Goal: Transaction & Acquisition: Download file/media

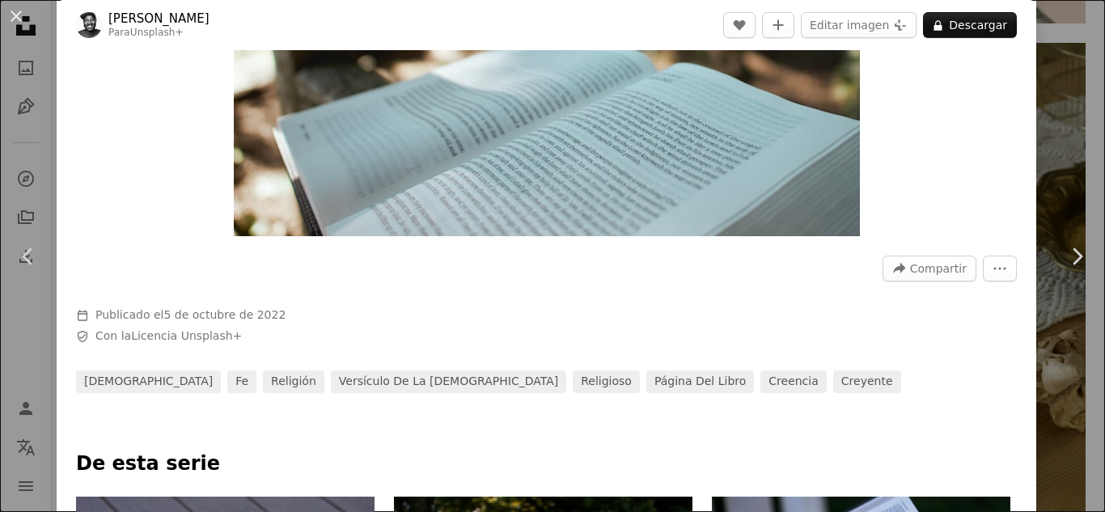
scroll to position [397, 0]
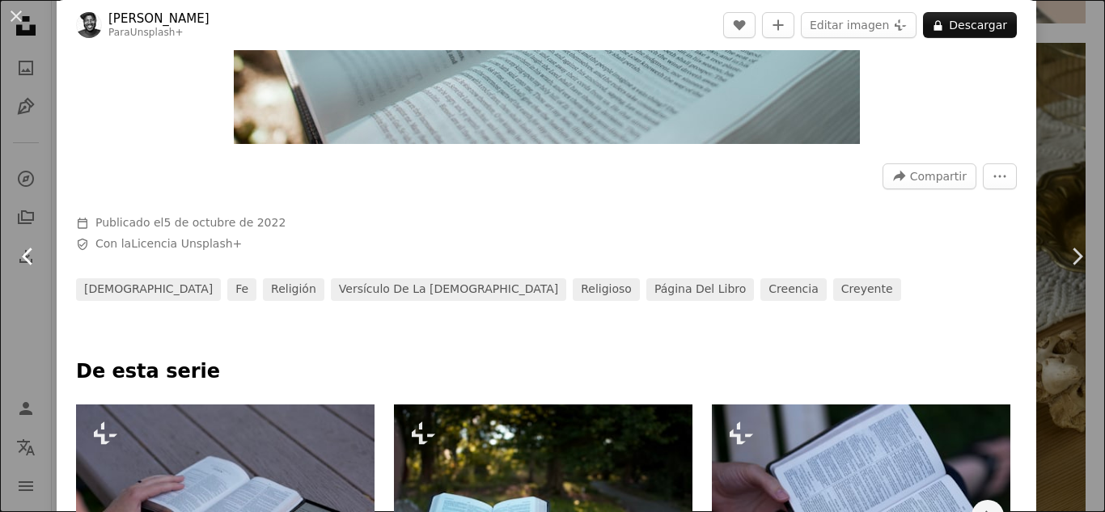
click at [0, 232] on link "Chevron left" at bounding box center [28, 256] width 57 height 155
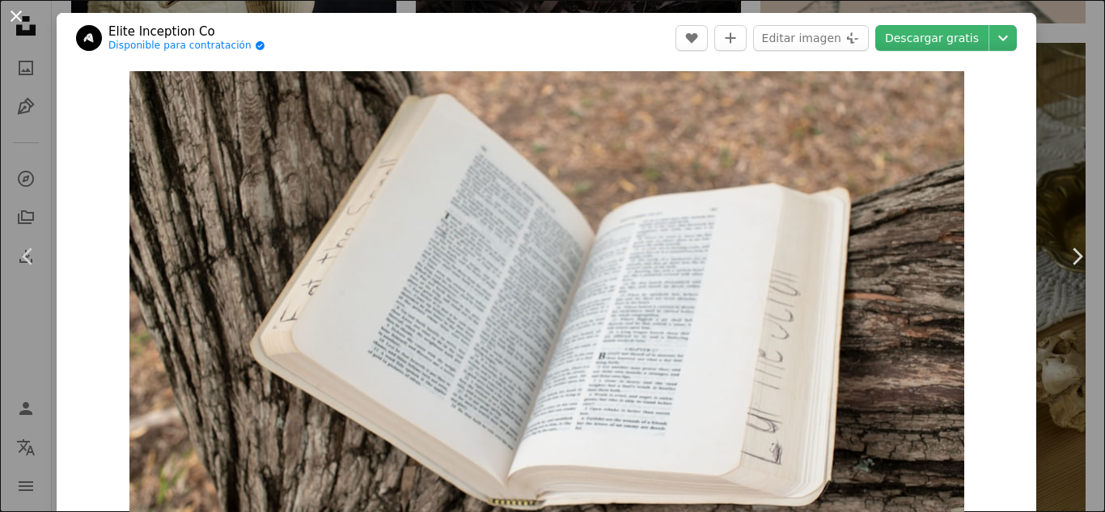
click at [11, 11] on button "An X shape" at bounding box center [15, 15] width 19 height 19
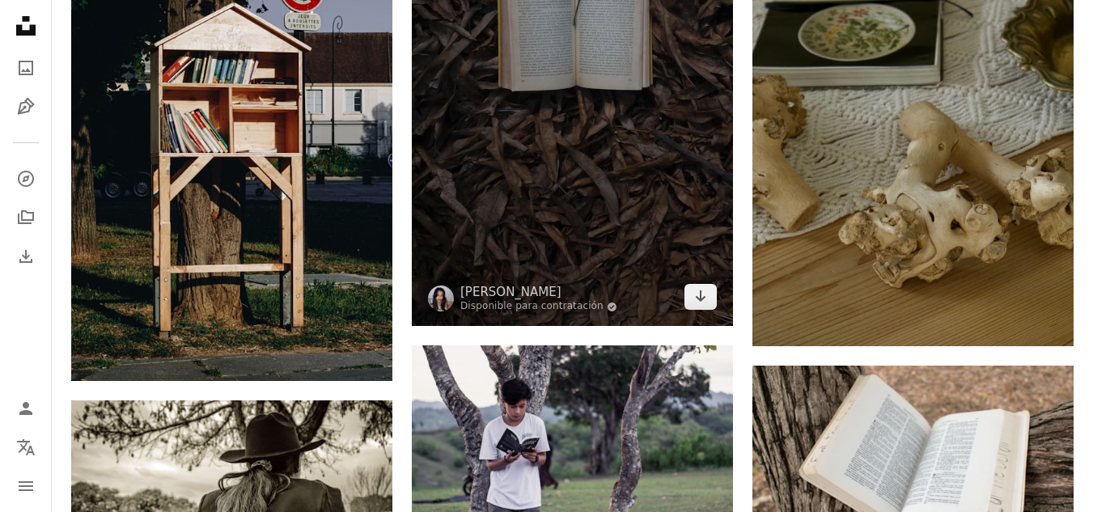
scroll to position [1240, 0]
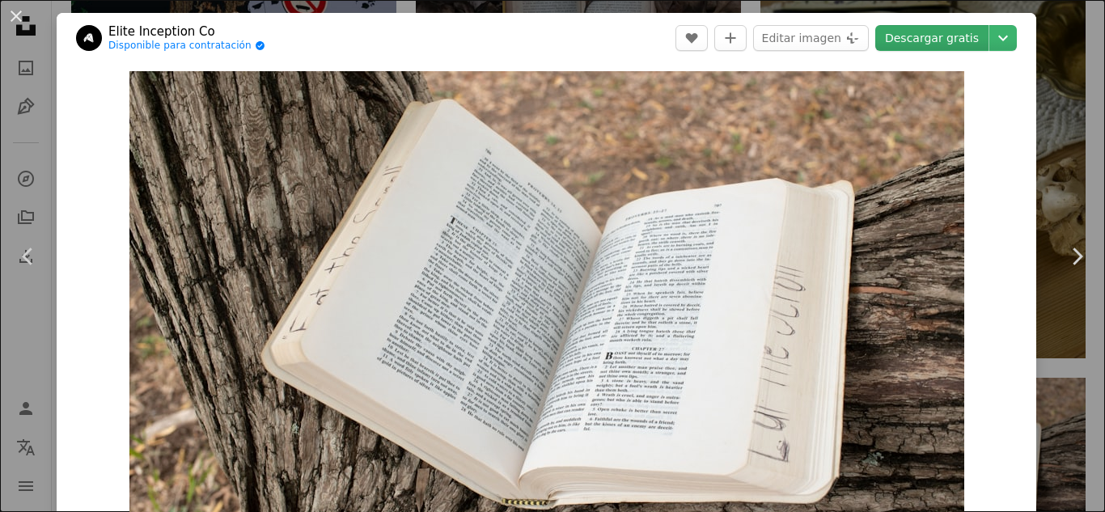
click at [925, 44] on link "Descargar gratis" at bounding box center [931, 38] width 113 height 26
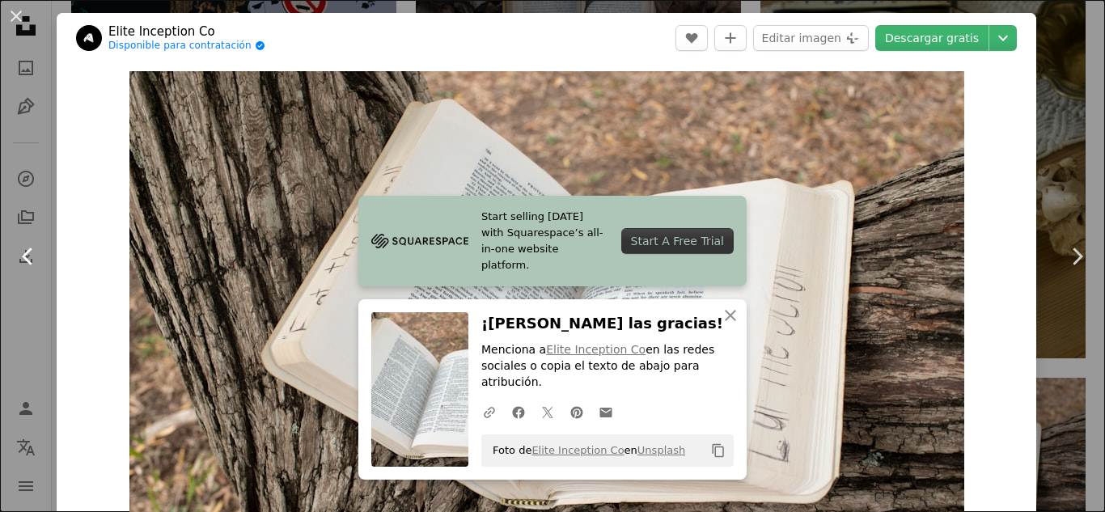
click at [15, 239] on link "Chevron left" at bounding box center [28, 256] width 57 height 155
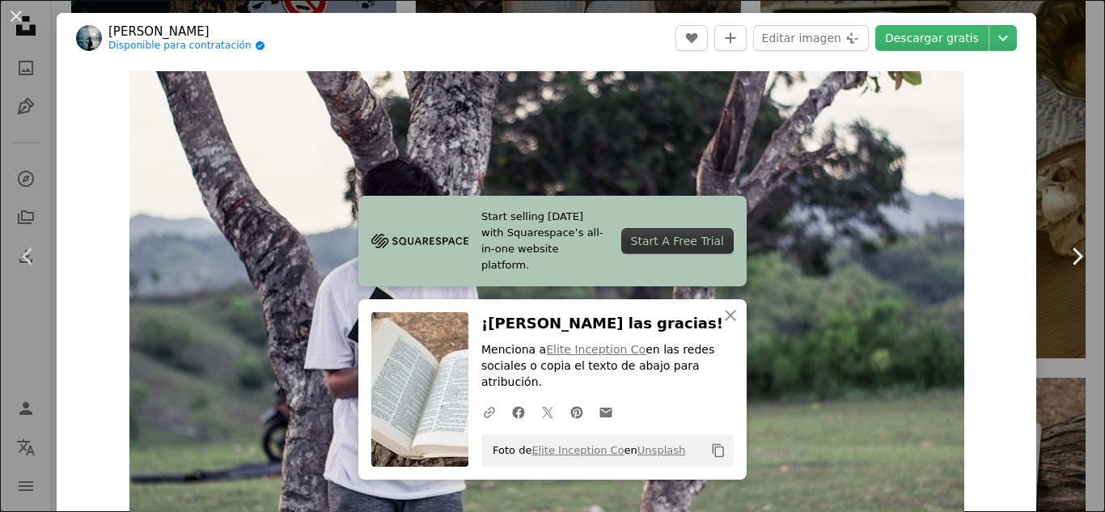
click at [1057, 186] on link "Chevron right" at bounding box center [1076, 256] width 57 height 155
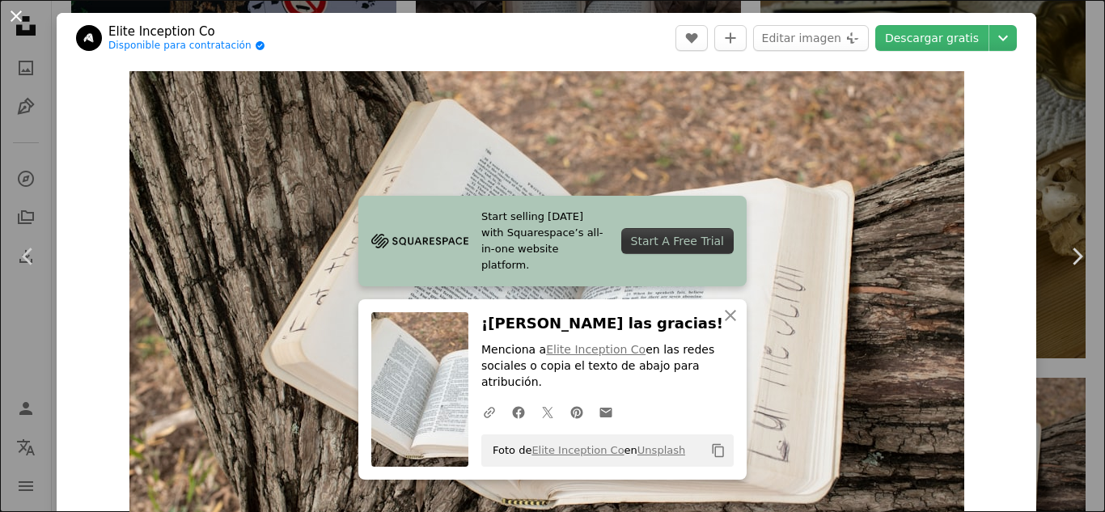
click at [11, 18] on button "An X shape" at bounding box center [15, 15] width 19 height 19
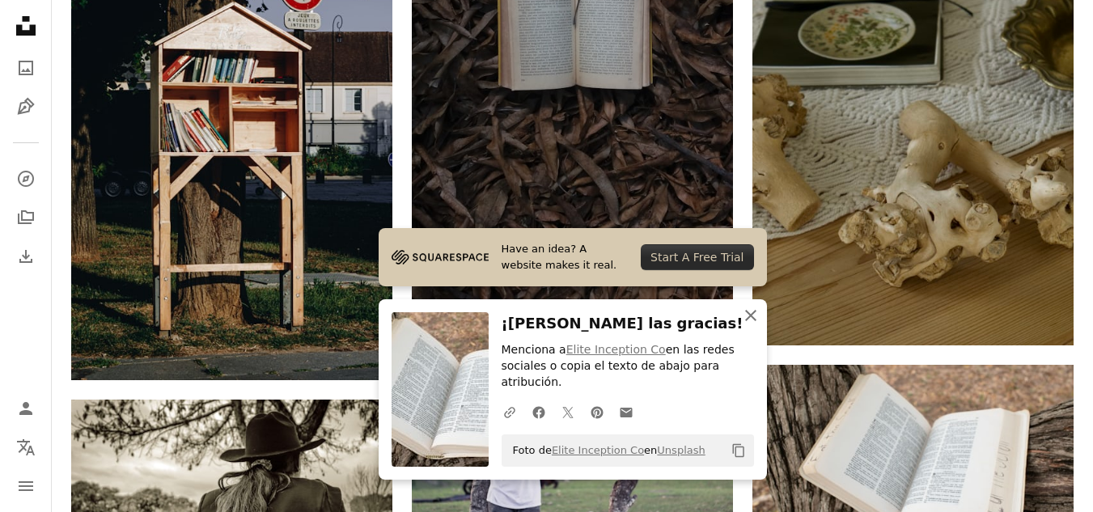
click at [760, 332] on button "An X shape Cerrar" at bounding box center [750, 315] width 32 height 32
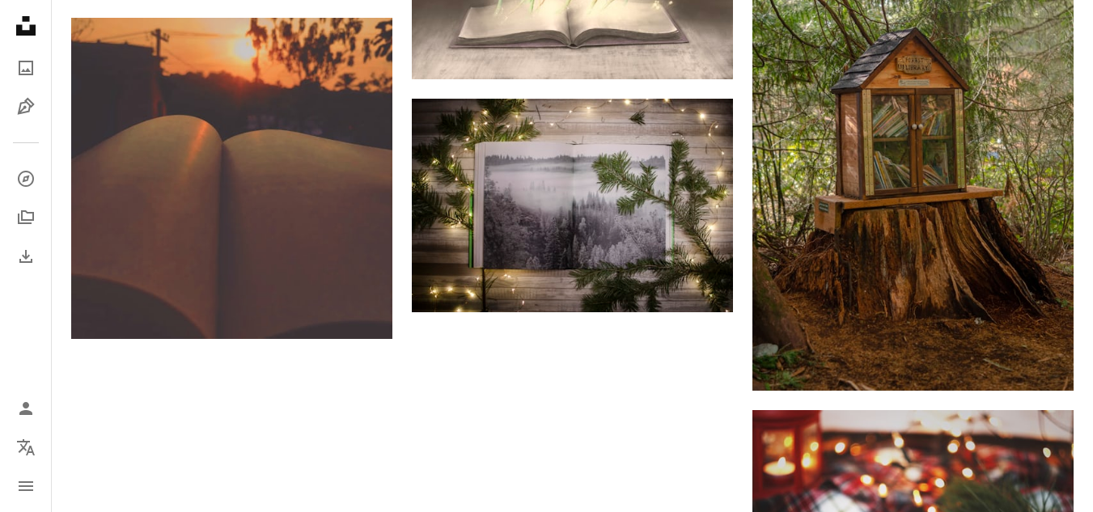
scroll to position [2361, 0]
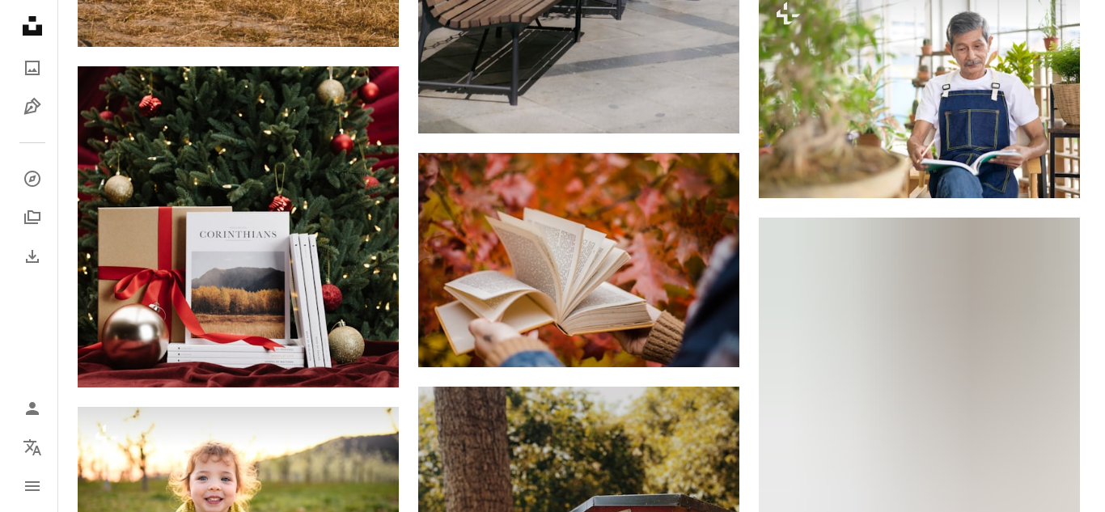
scroll to position [6621, 0]
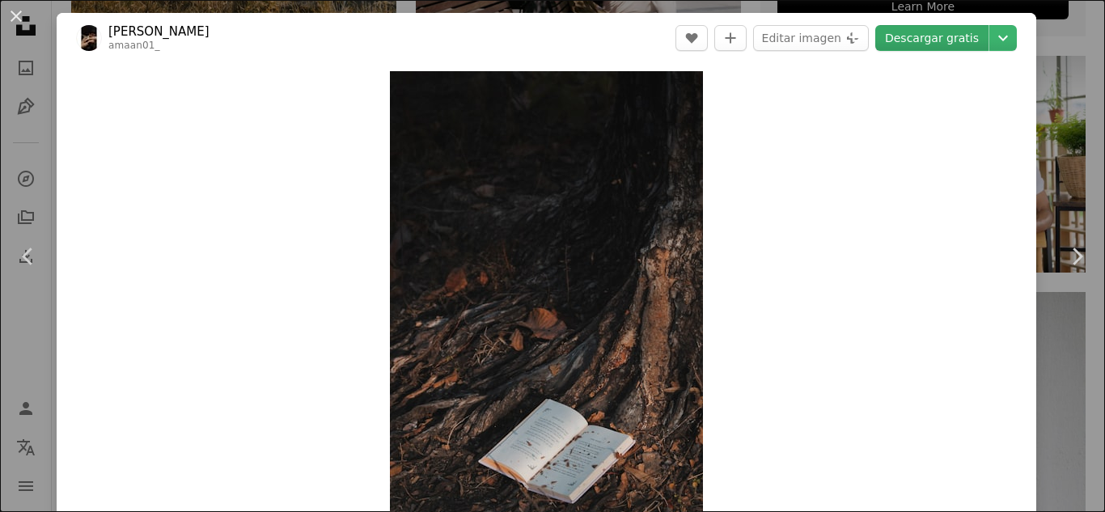
click at [946, 40] on link "Descargar gratis" at bounding box center [931, 38] width 113 height 26
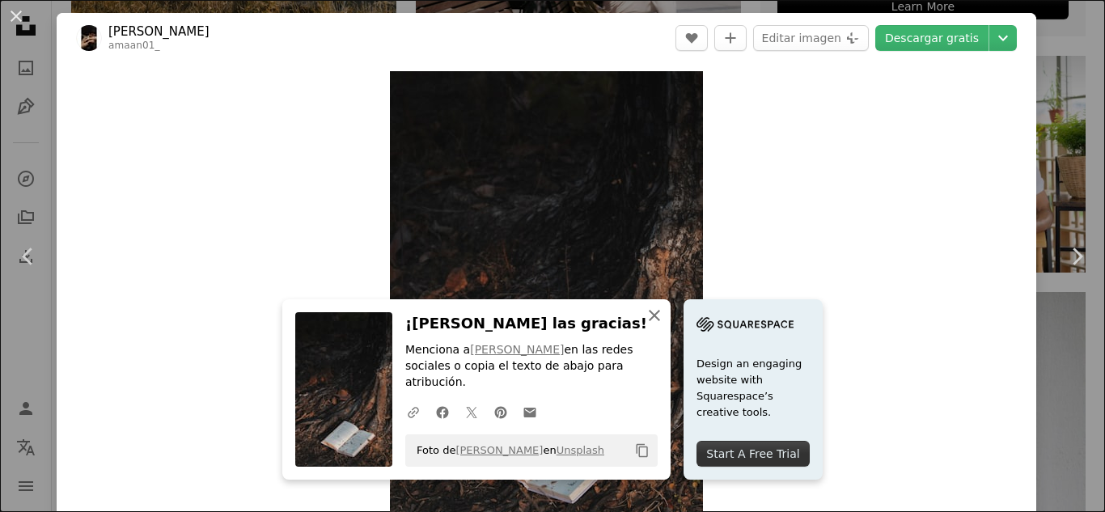
click at [664, 325] on icon "An X shape" at bounding box center [654, 315] width 19 height 19
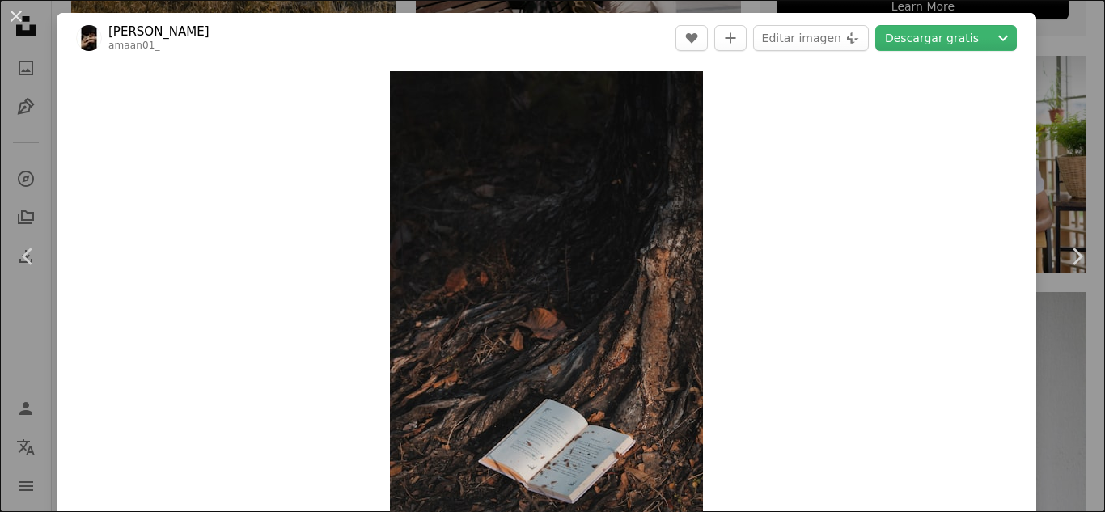
scroll to position [448, 0]
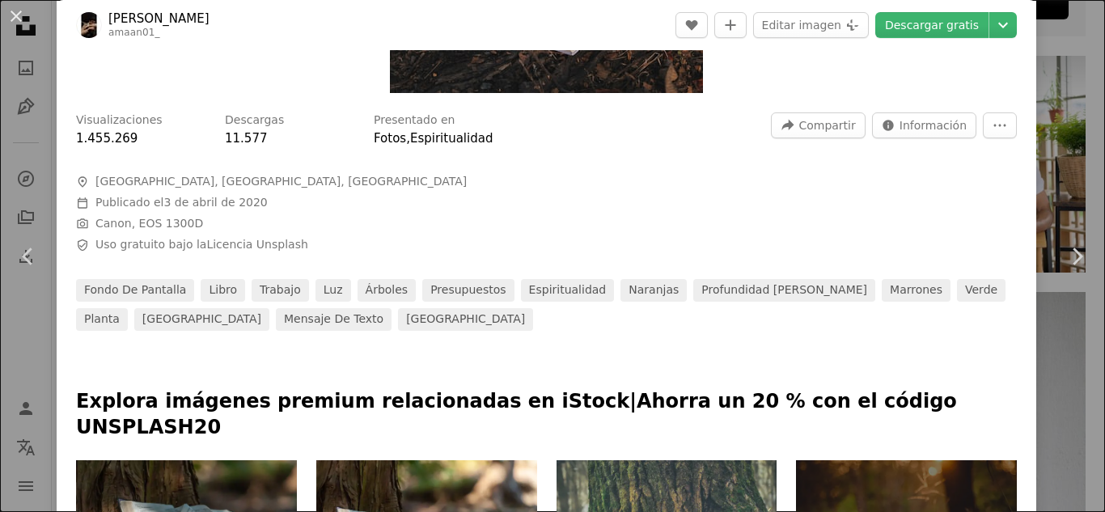
click at [14, 15] on button "An X shape" at bounding box center [15, 15] width 19 height 19
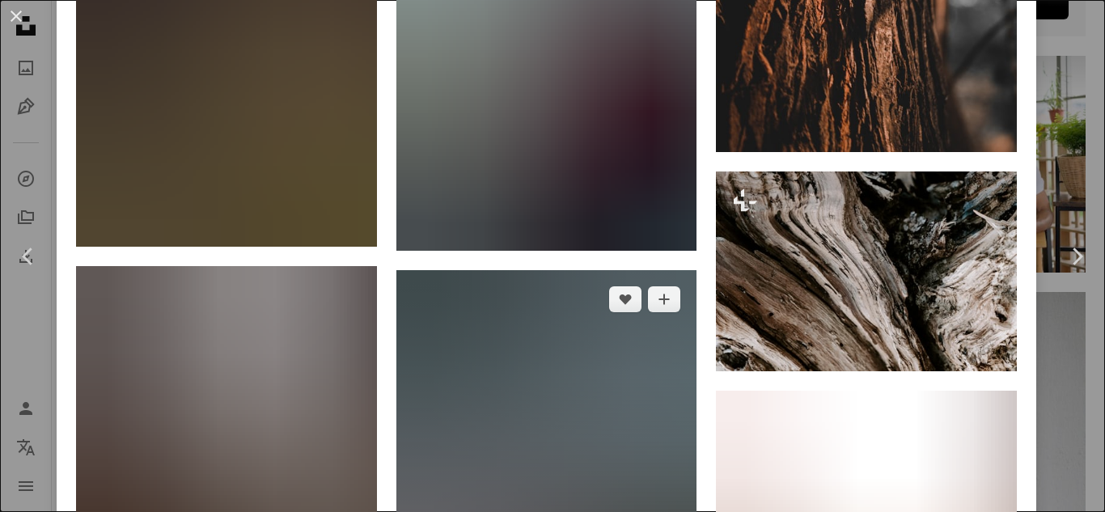
scroll to position [4442, 0]
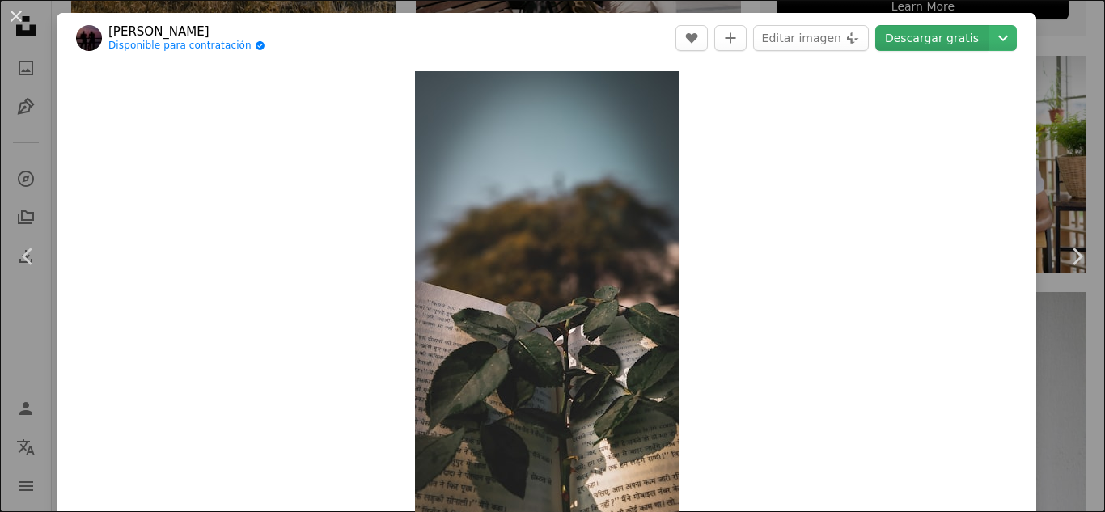
click at [925, 45] on link "Descargar gratis" at bounding box center [931, 38] width 113 height 26
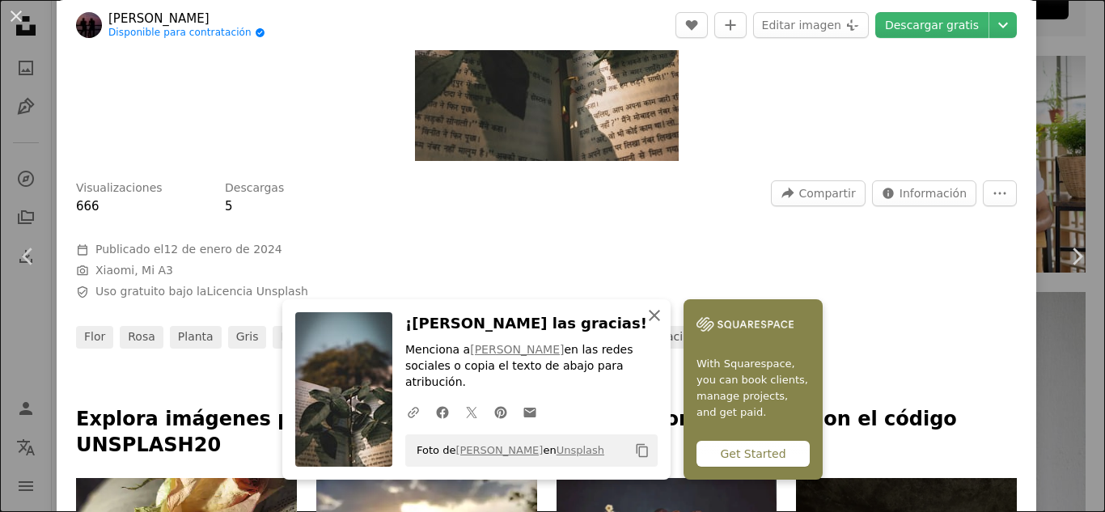
scroll to position [412, 0]
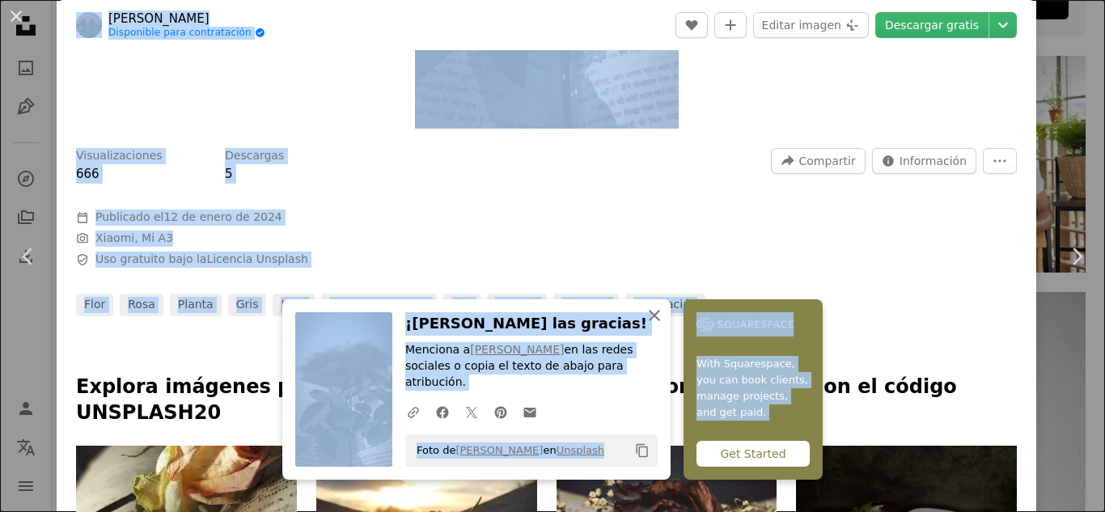
drag, startPoint x: 719, startPoint y: 311, endPoint x: 722, endPoint y: 322, distance: 11.6
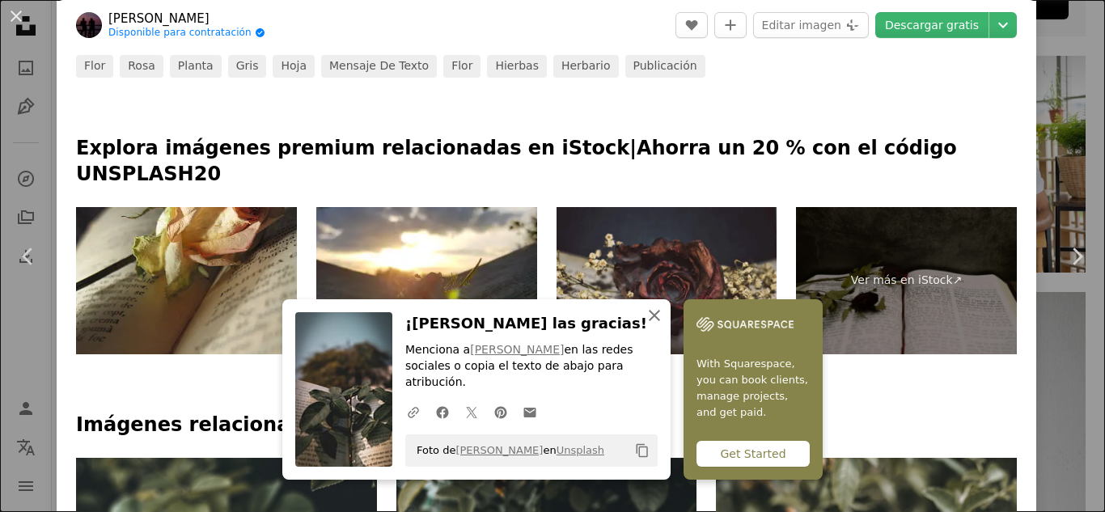
click at [664, 325] on icon "An X shape" at bounding box center [654, 315] width 19 height 19
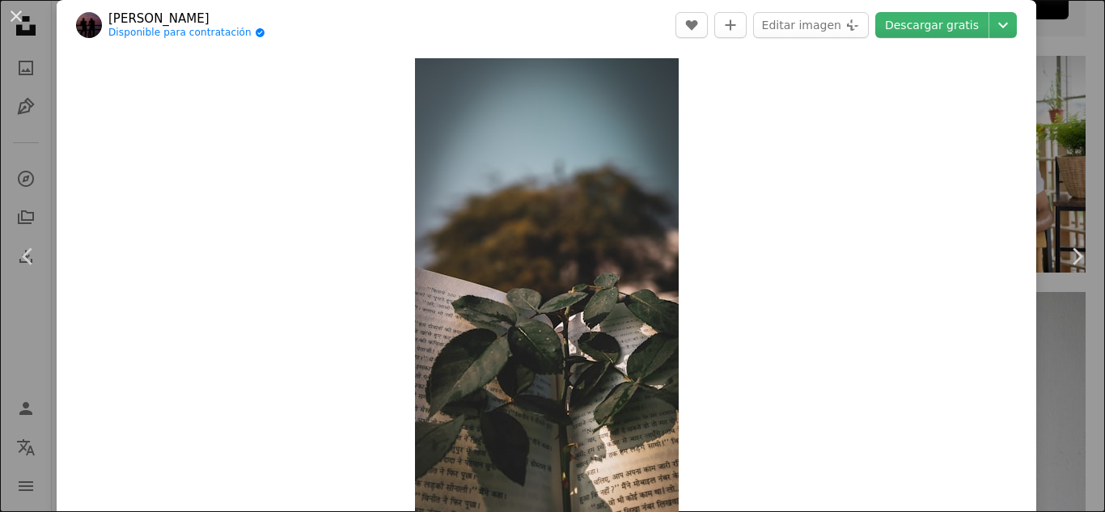
scroll to position [0, 0]
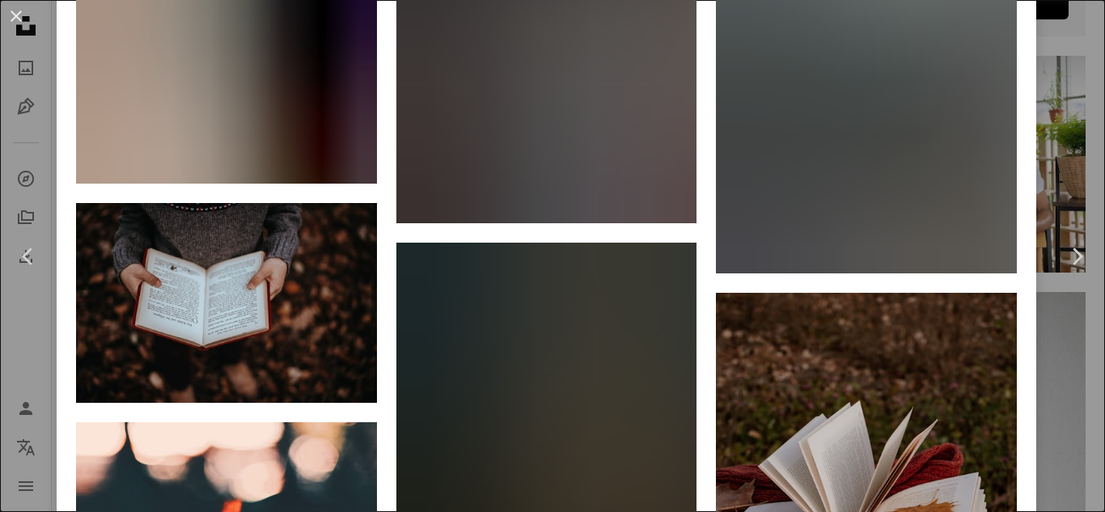
scroll to position [12541, 0]
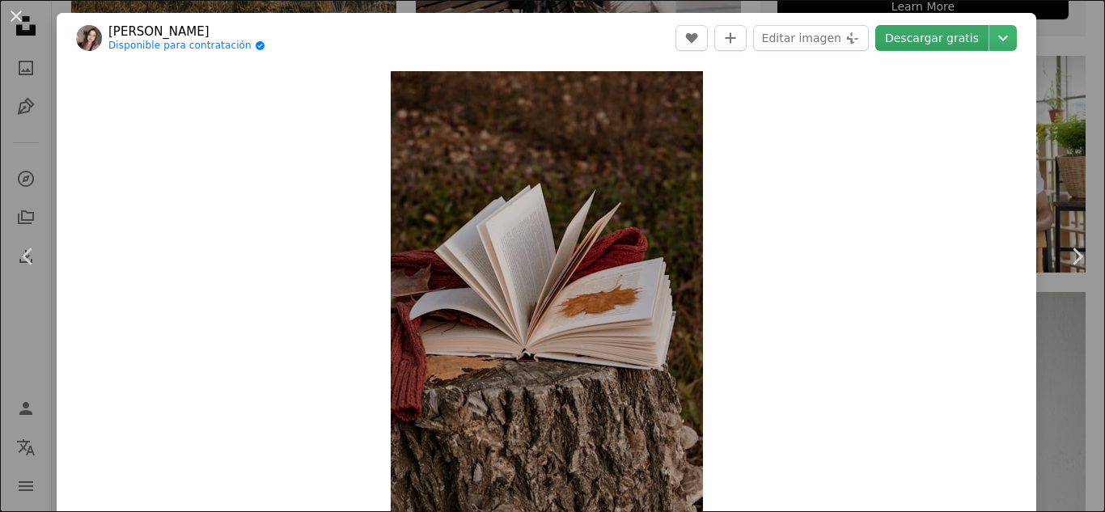
click at [934, 36] on link "Descargar gratis" at bounding box center [931, 38] width 113 height 26
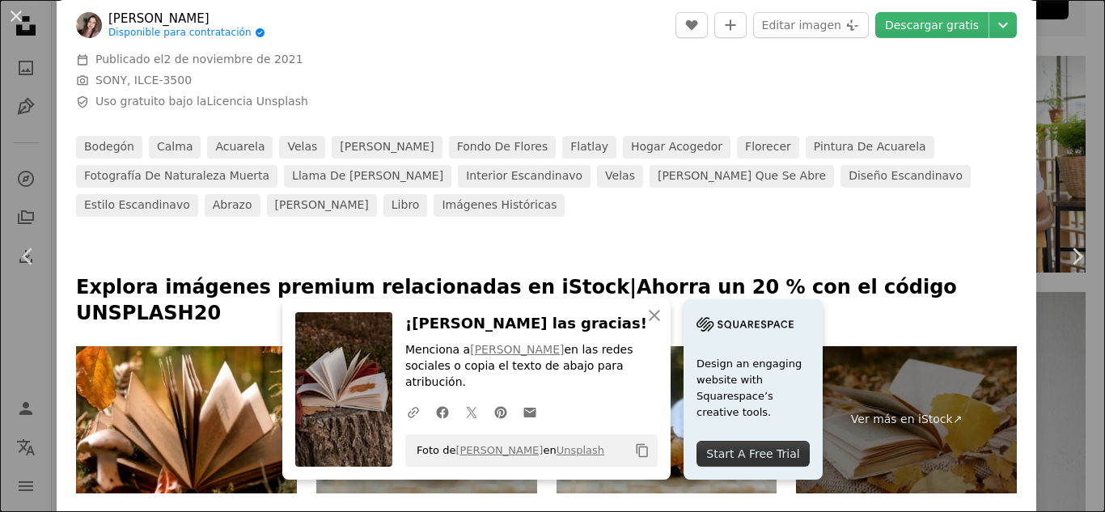
scroll to position [625, 0]
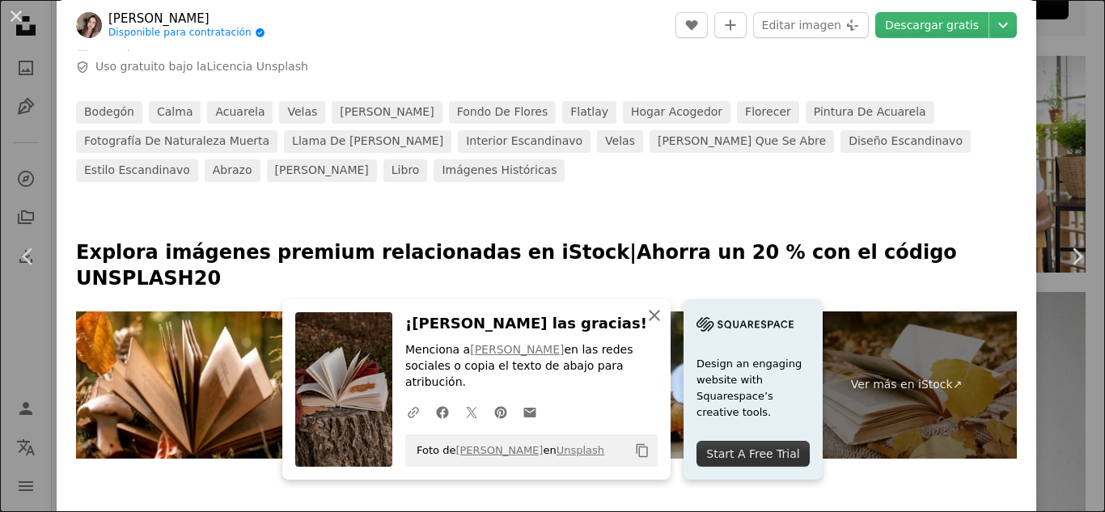
click at [660, 321] on icon "button" at bounding box center [654, 315] width 11 height 11
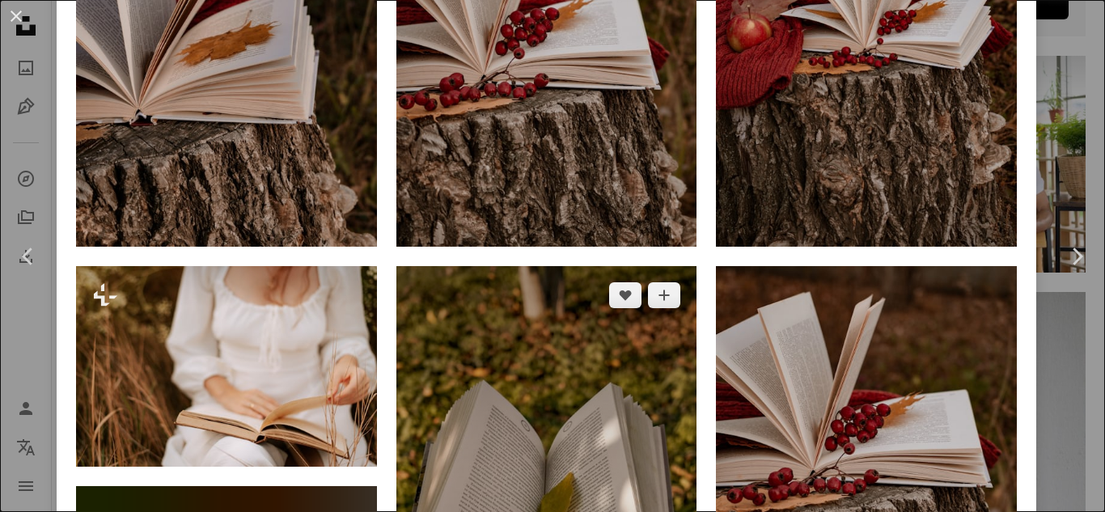
scroll to position [1391, 0]
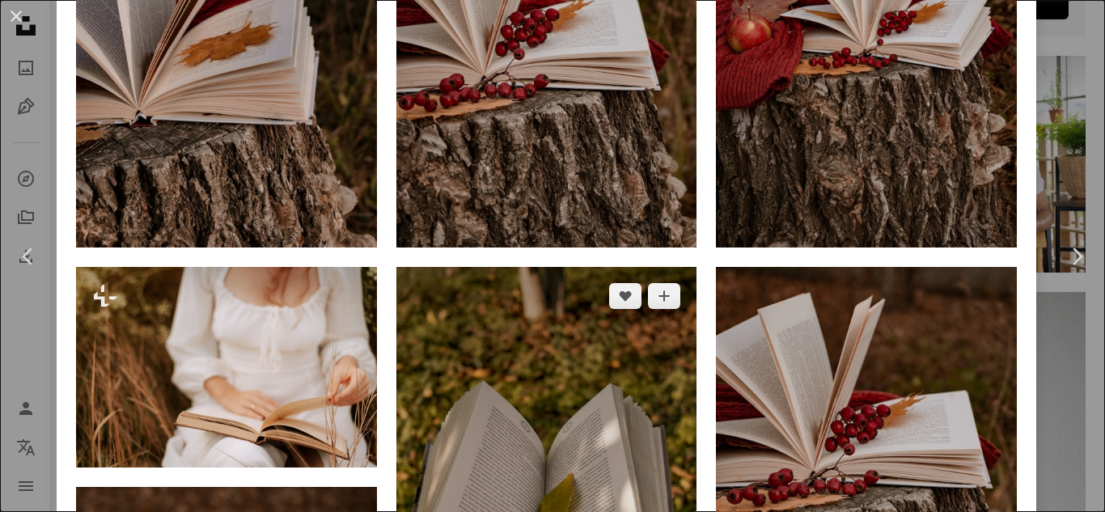
click at [596, 267] on img at bounding box center [546, 492] width 301 height 451
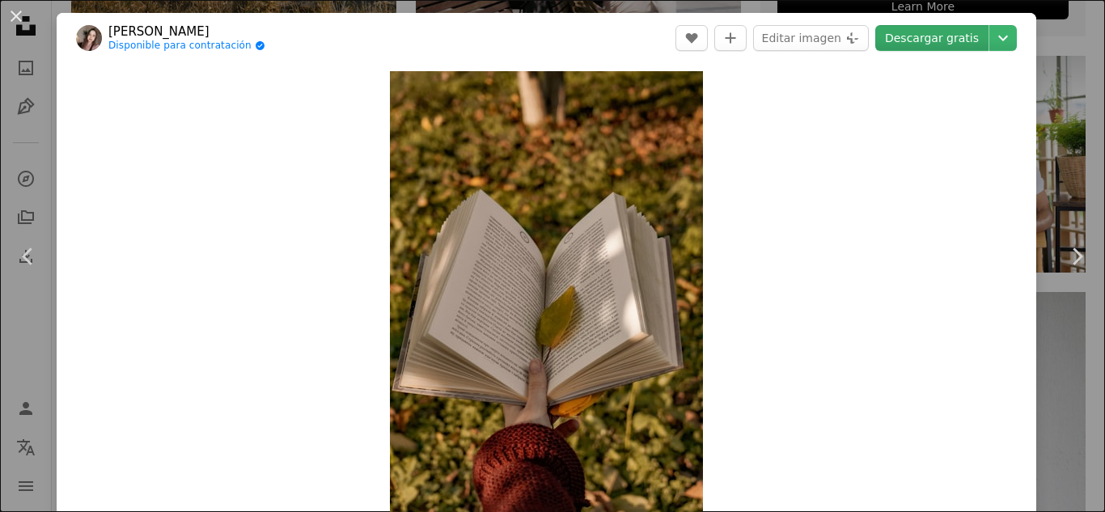
click at [924, 33] on link "Descargar gratis" at bounding box center [931, 38] width 113 height 26
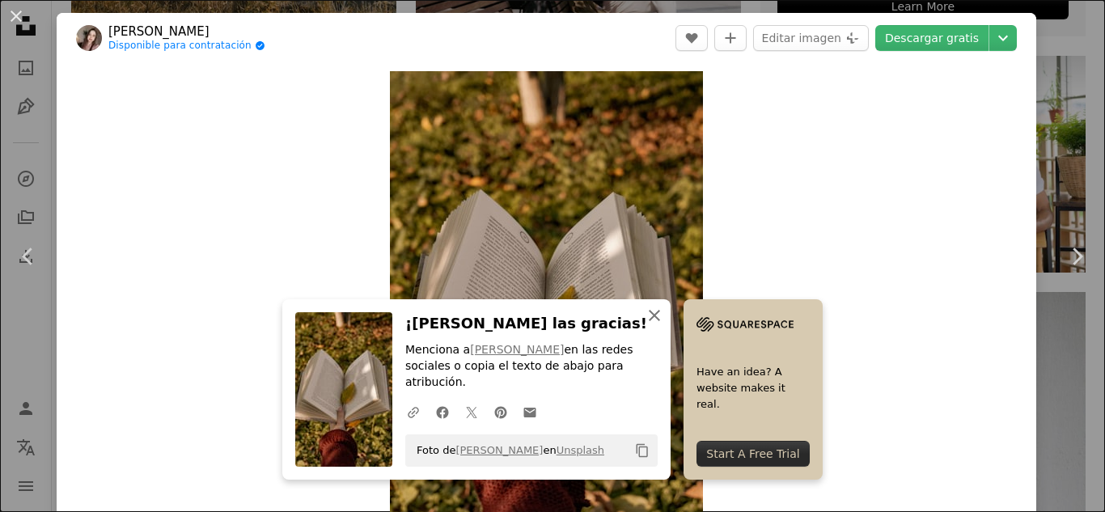
click at [664, 325] on icon "An X shape" at bounding box center [654, 315] width 19 height 19
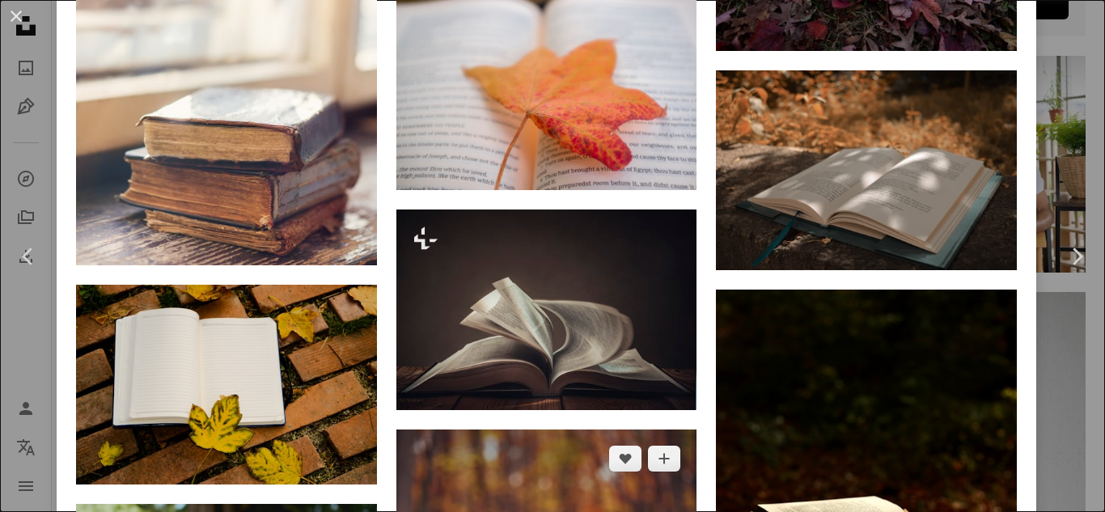
scroll to position [3287, 0]
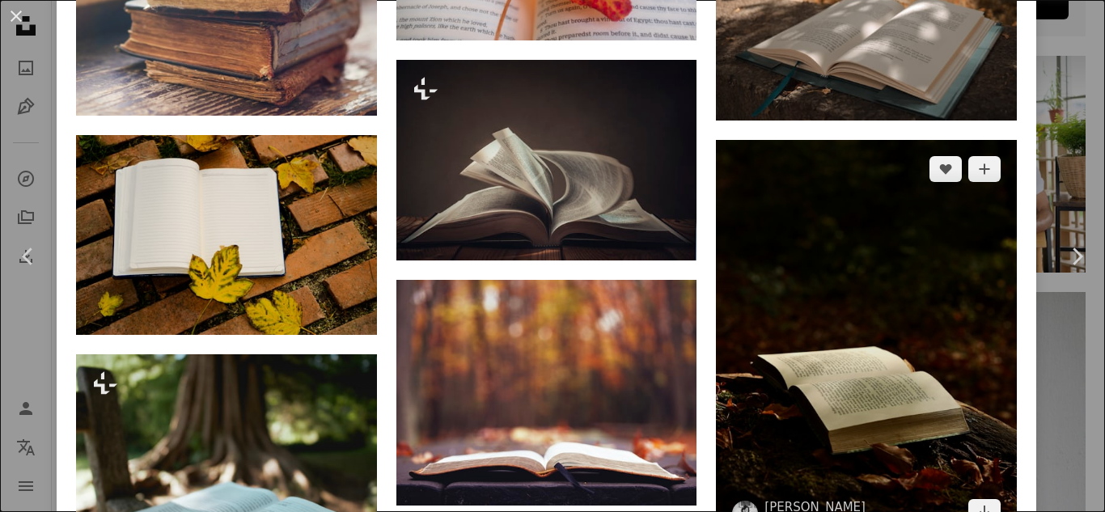
click at [879, 140] on img at bounding box center [866, 340] width 301 height 401
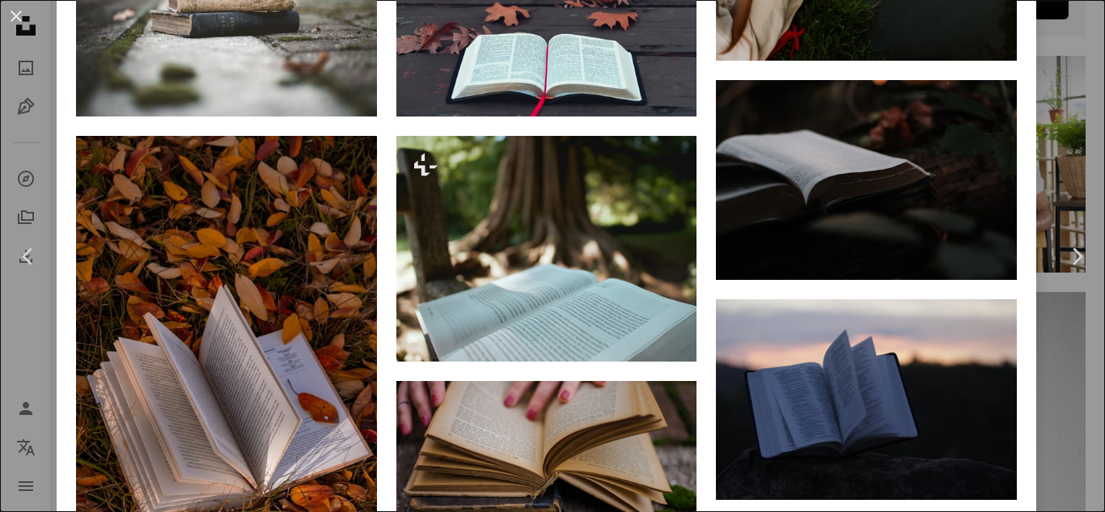
scroll to position [1465, 0]
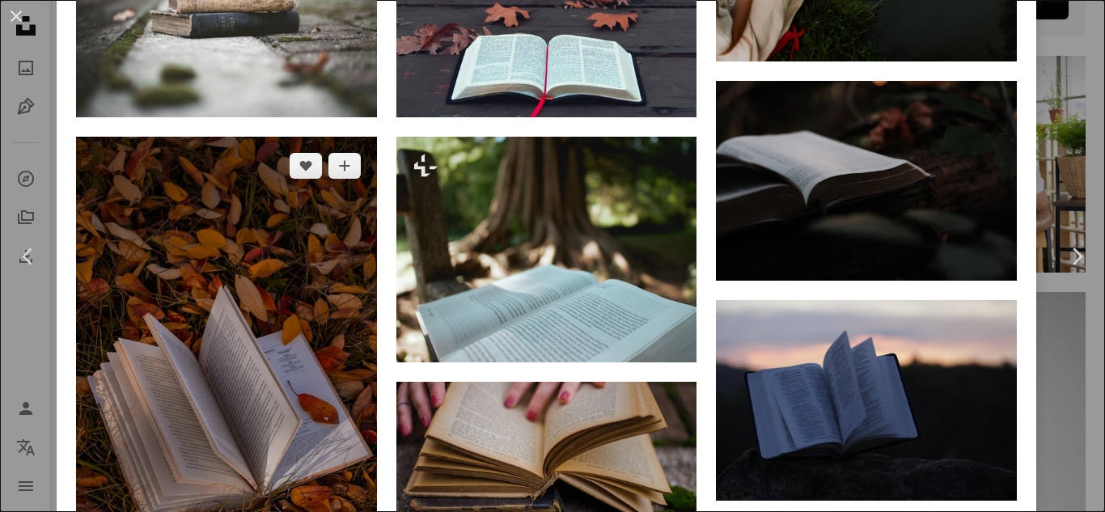
click at [243, 137] on img at bounding box center [226, 362] width 301 height 451
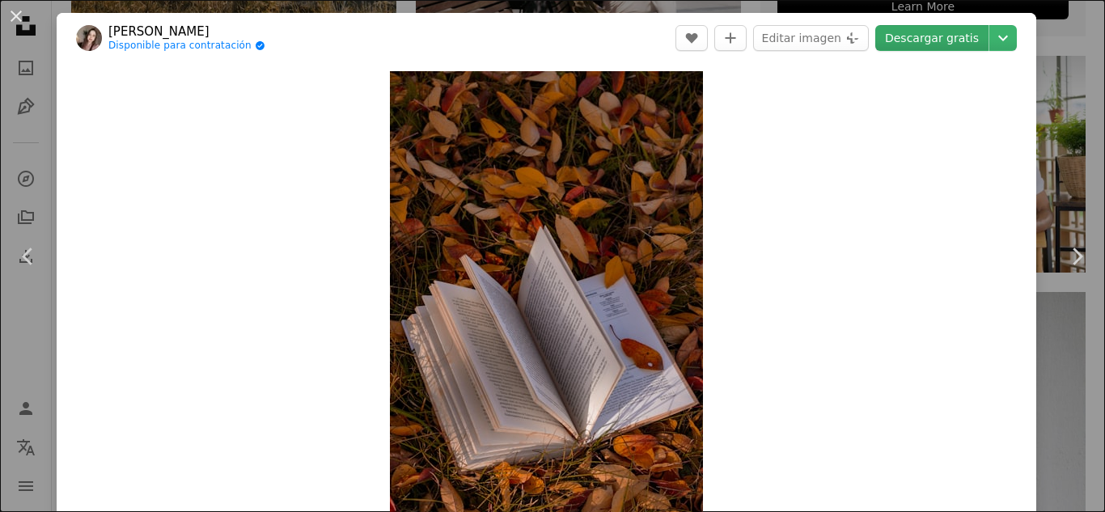
click at [915, 36] on link "Descargar gratis" at bounding box center [931, 38] width 113 height 26
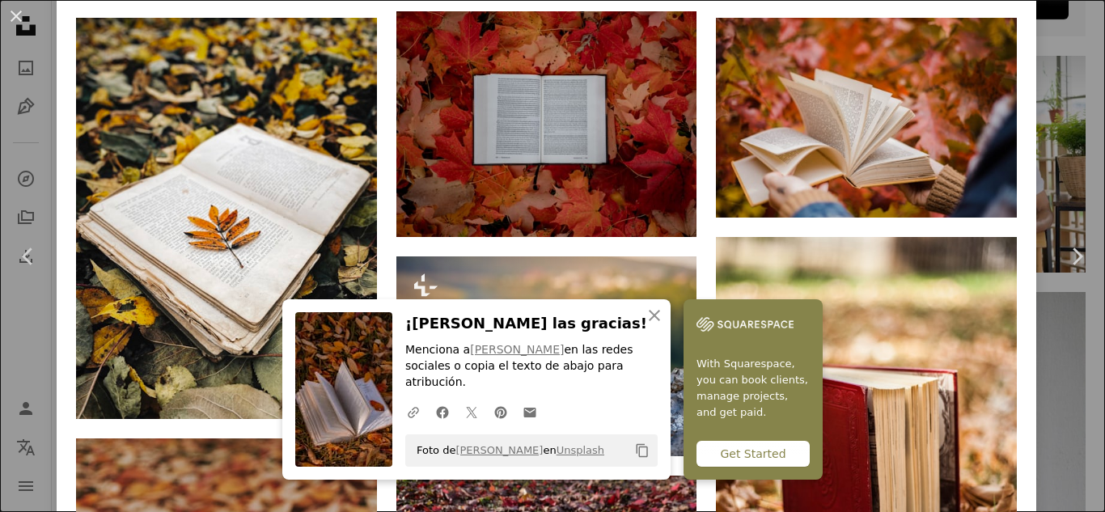
scroll to position [1801, 0]
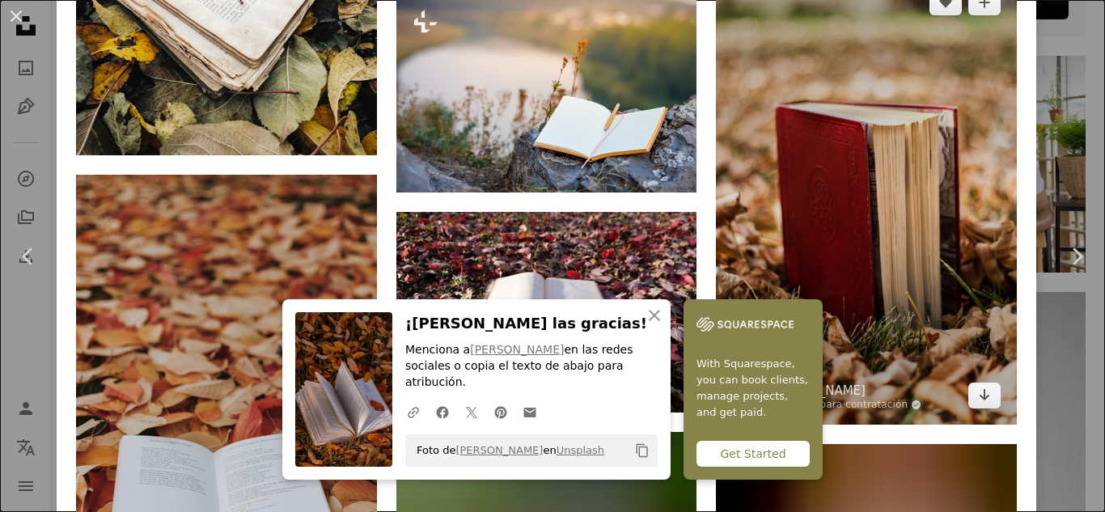
scroll to position [1906, 0]
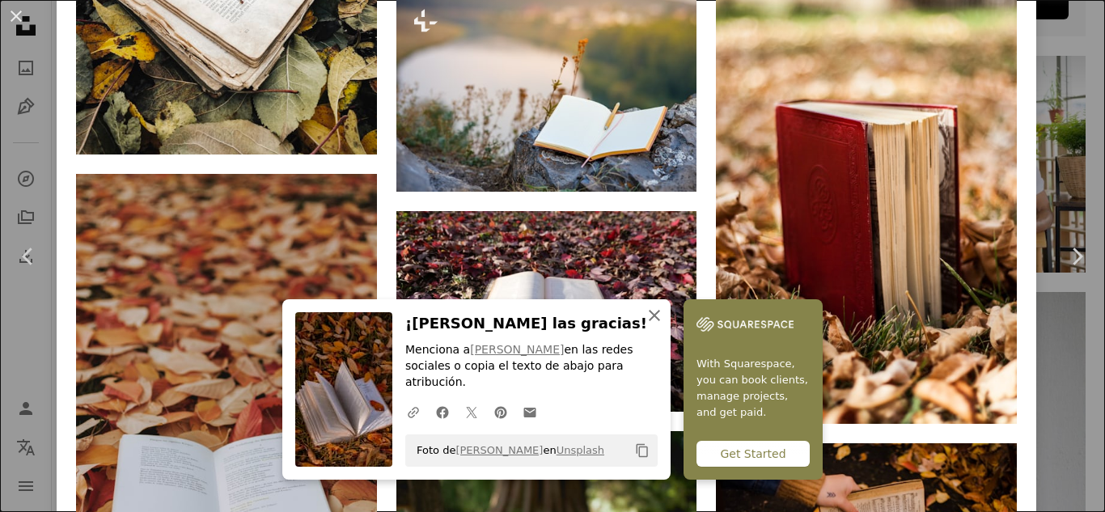
click at [664, 325] on icon "An X shape" at bounding box center [654, 315] width 19 height 19
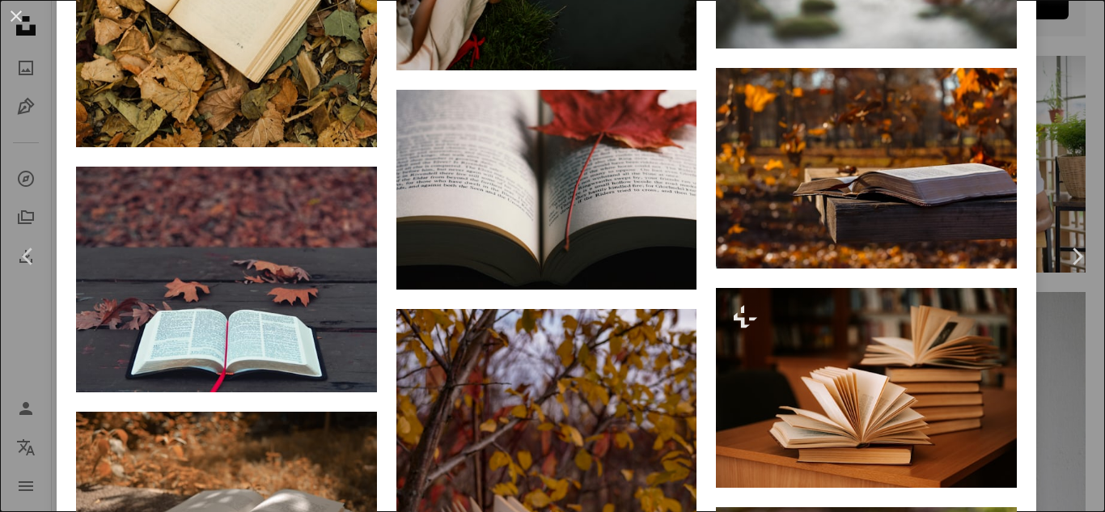
scroll to position [3655, 0]
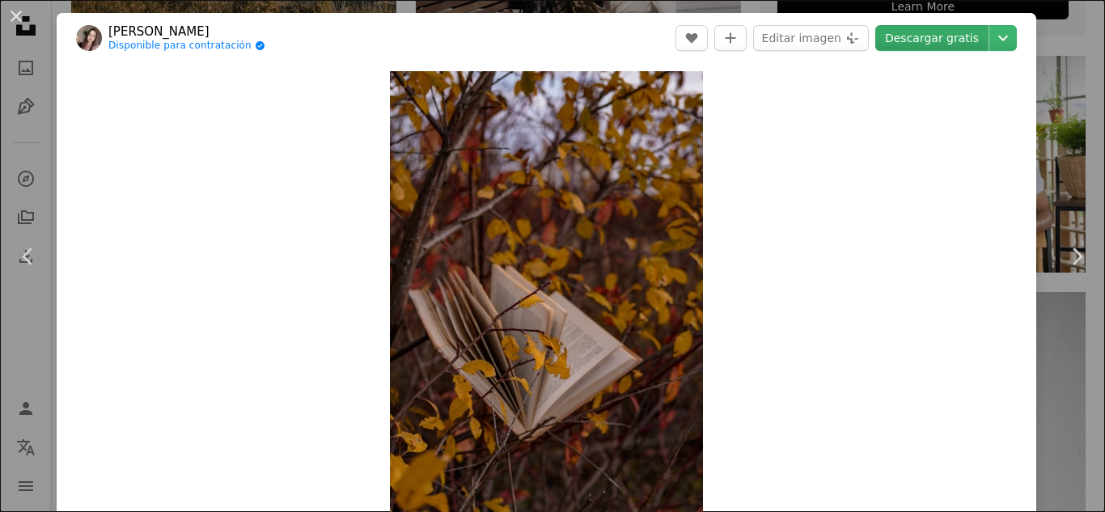
click at [956, 37] on link "Descargar gratis" at bounding box center [931, 38] width 113 height 26
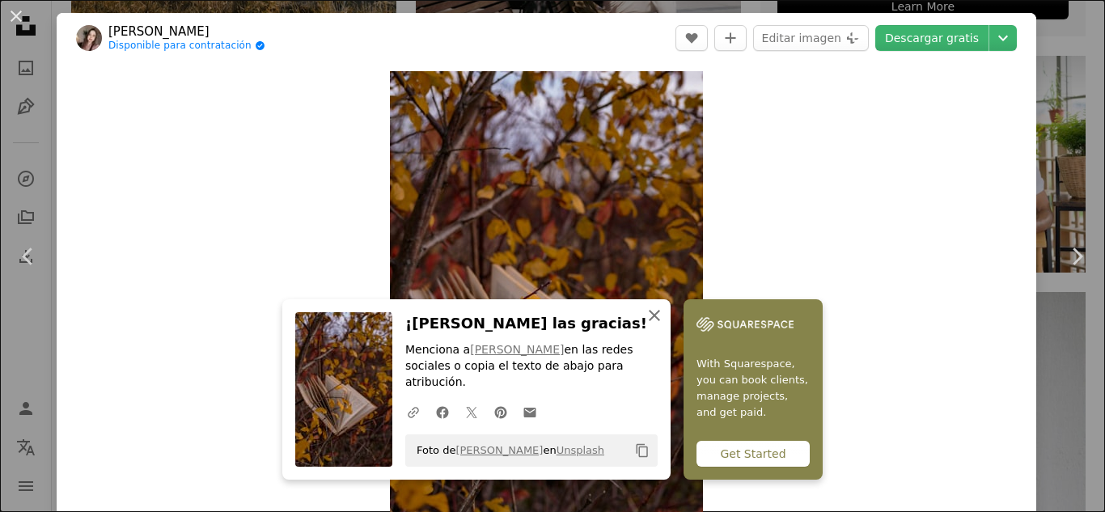
click at [671, 331] on button "An X shape Cerrar" at bounding box center [654, 315] width 32 height 32
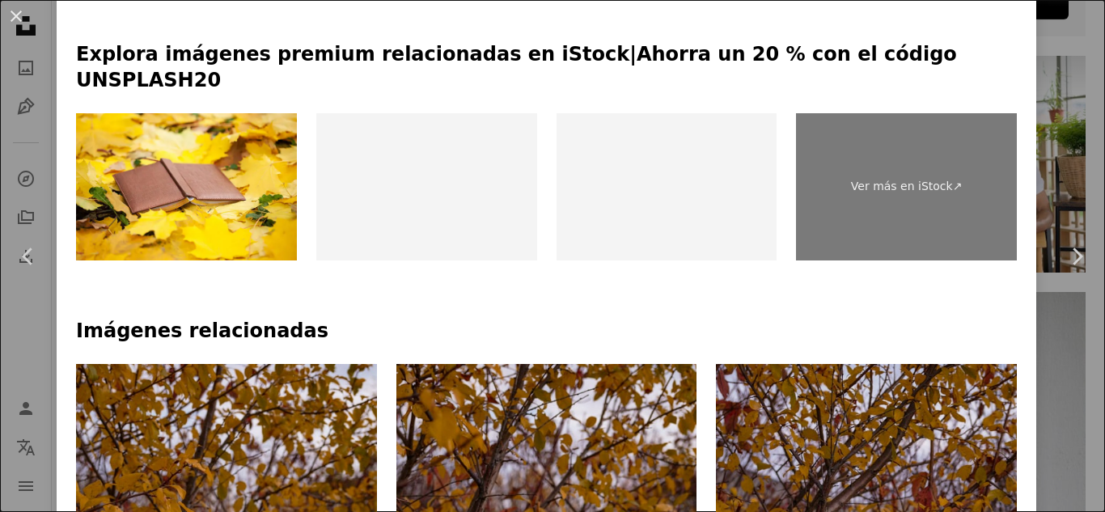
scroll to position [821, 0]
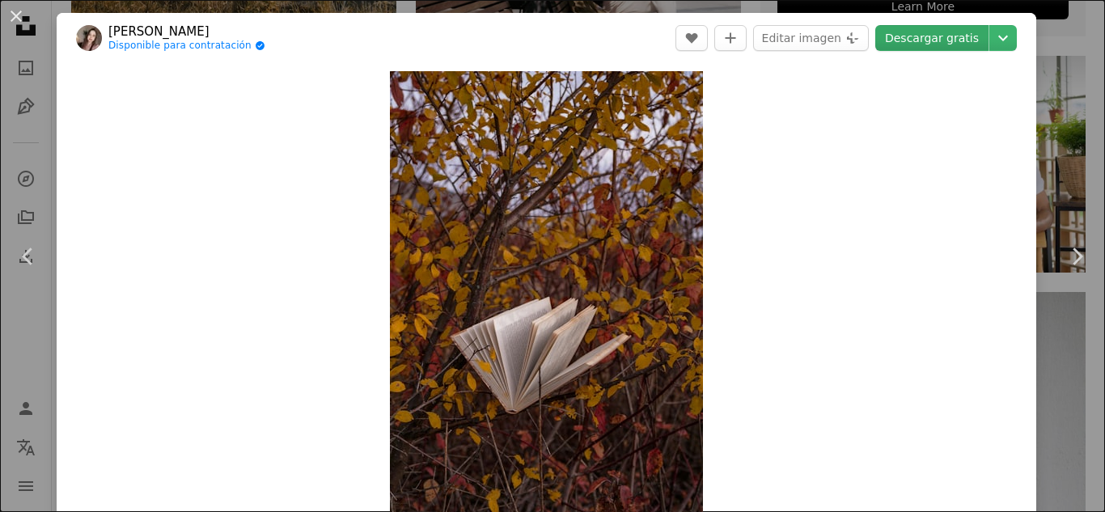
click at [923, 39] on link "Descargar gratis" at bounding box center [931, 38] width 113 height 26
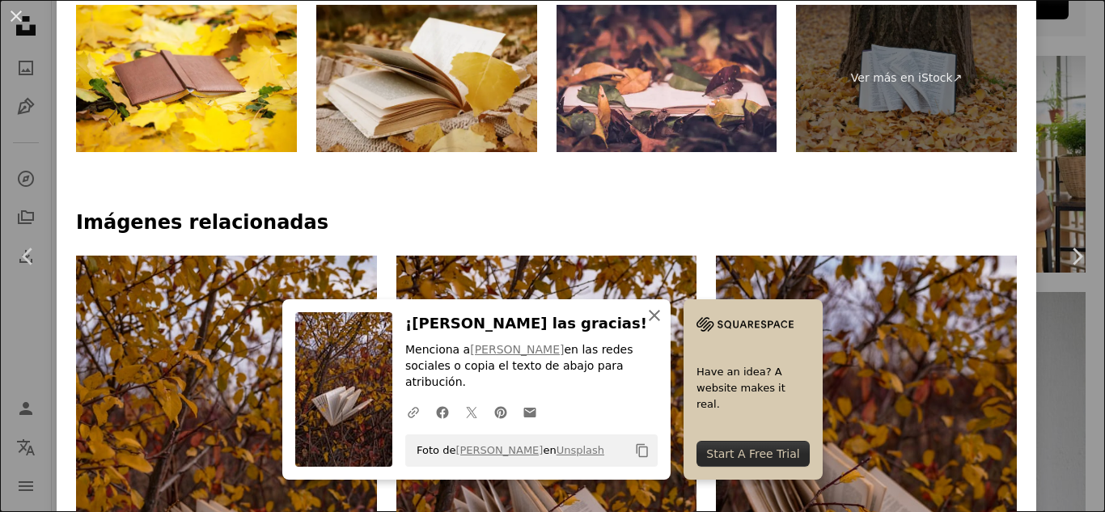
click at [671, 330] on button "An X shape Cerrar" at bounding box center [654, 315] width 32 height 32
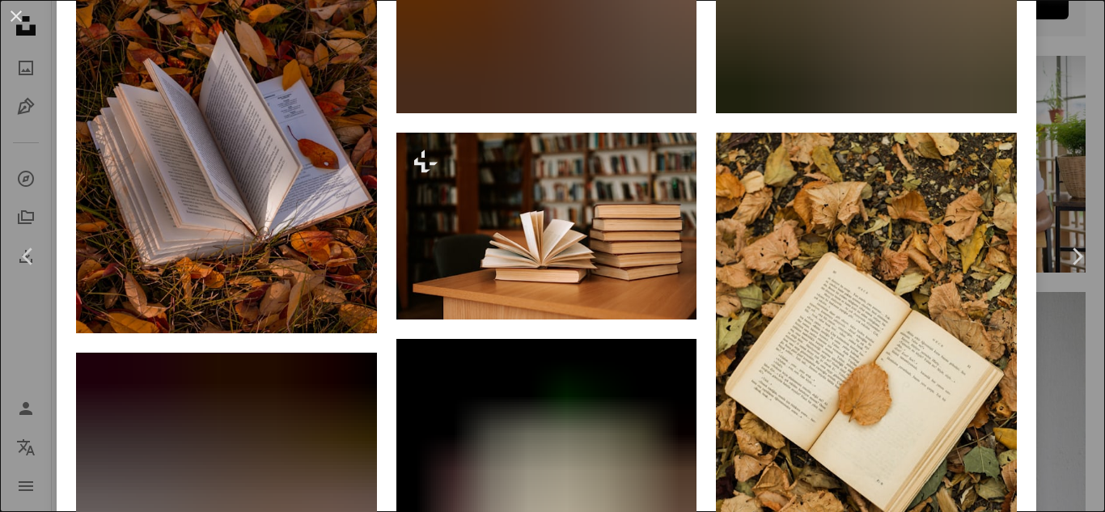
scroll to position [1998, 0]
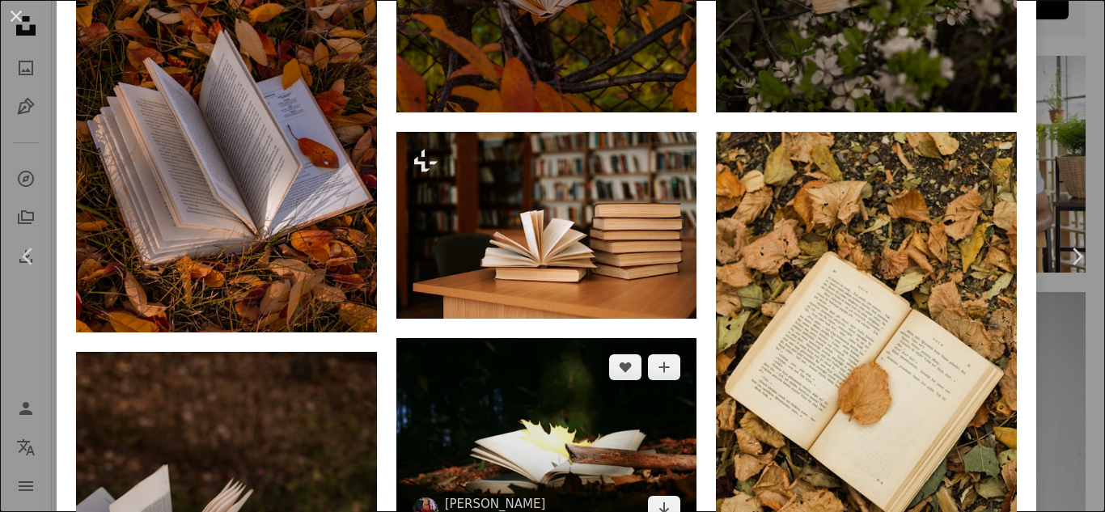
click at [560, 338] on img at bounding box center [546, 438] width 301 height 201
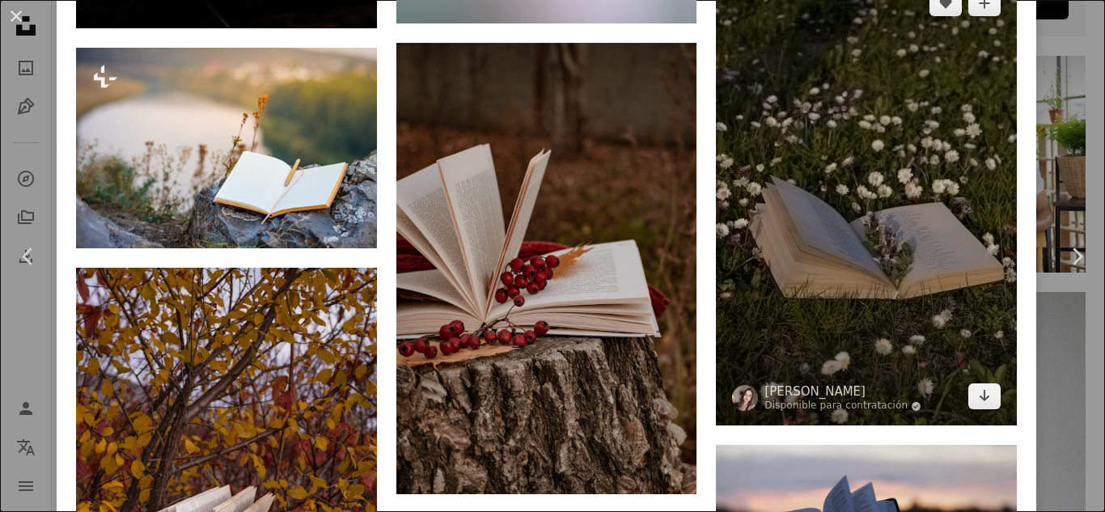
scroll to position [4479, 0]
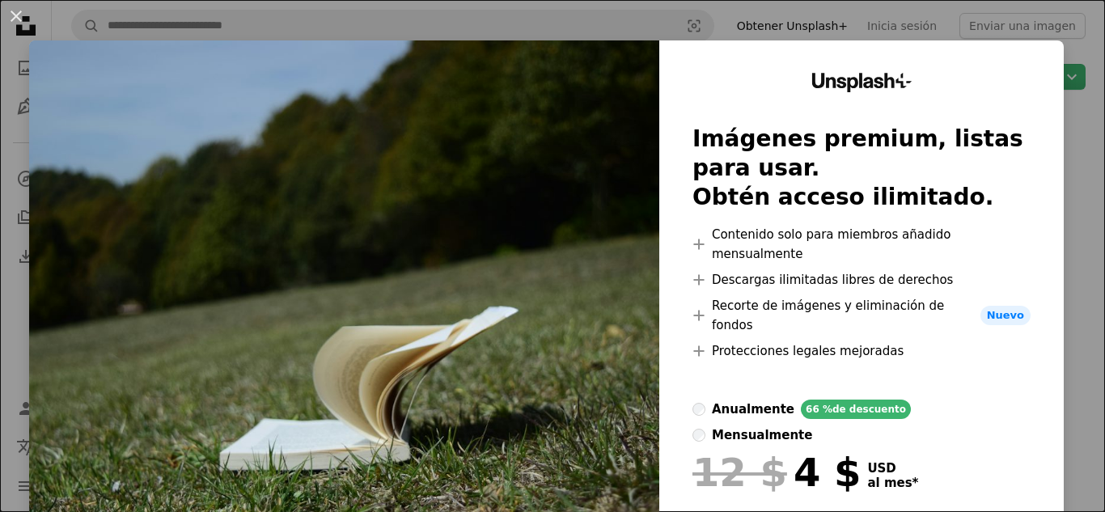
click at [25, 11] on button "An X shape" at bounding box center [15, 15] width 19 height 19
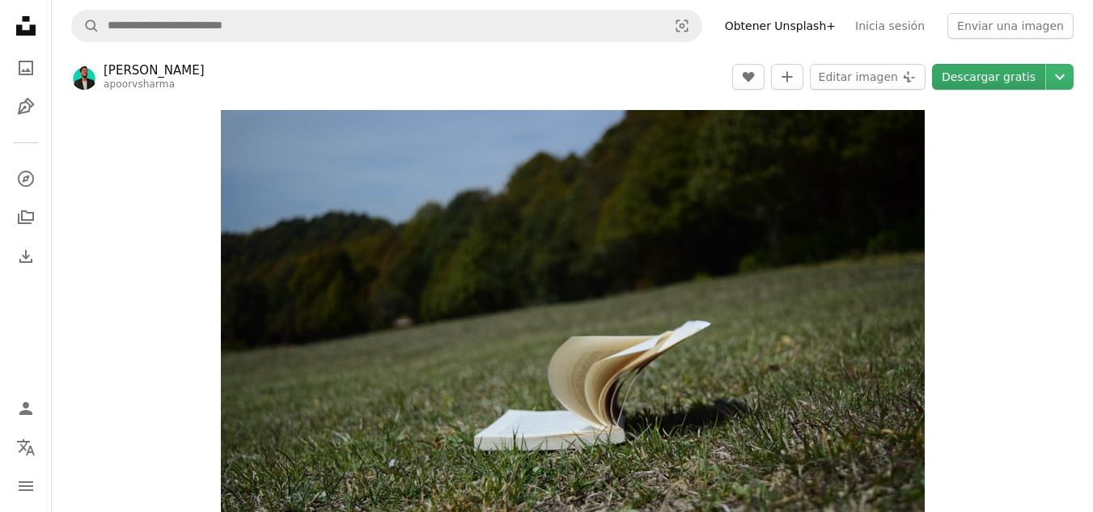
click at [1013, 82] on link "Descargar gratis" at bounding box center [988, 77] width 113 height 26
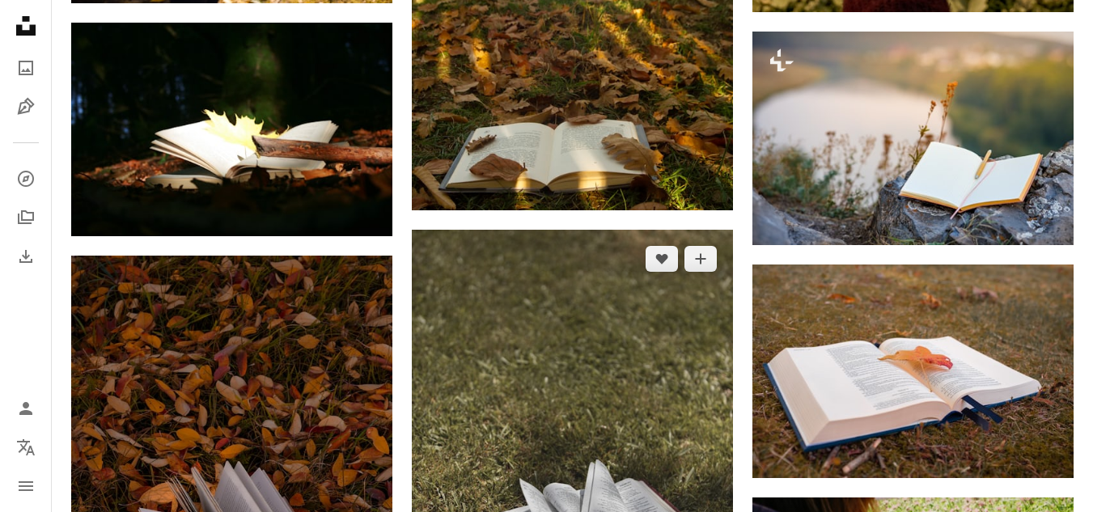
scroll to position [1735, 0]
